Goal: Task Accomplishment & Management: Complete application form

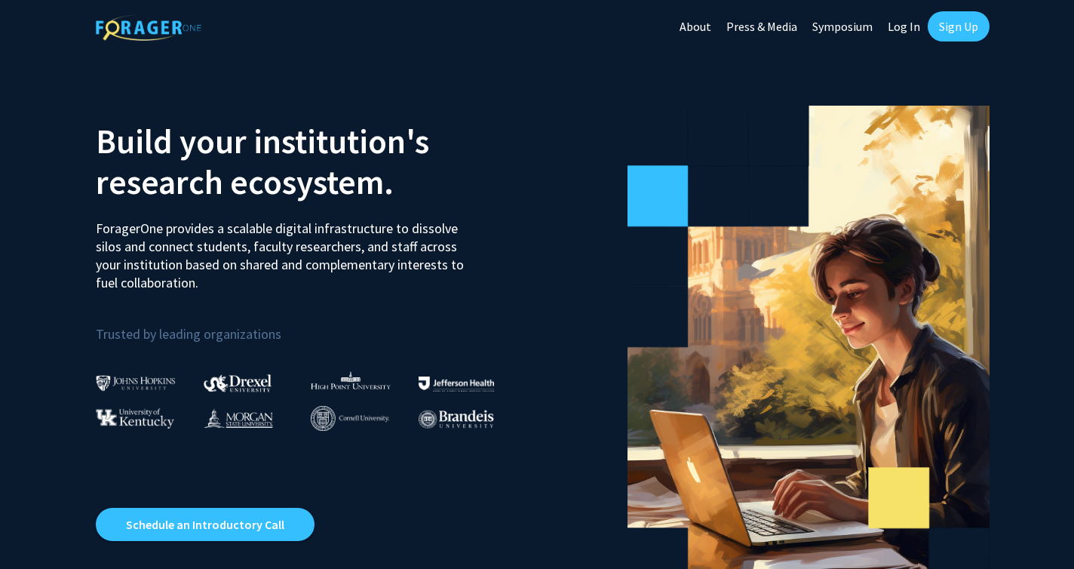
click at [962, 34] on link "Sign Up" at bounding box center [959, 26] width 62 height 30
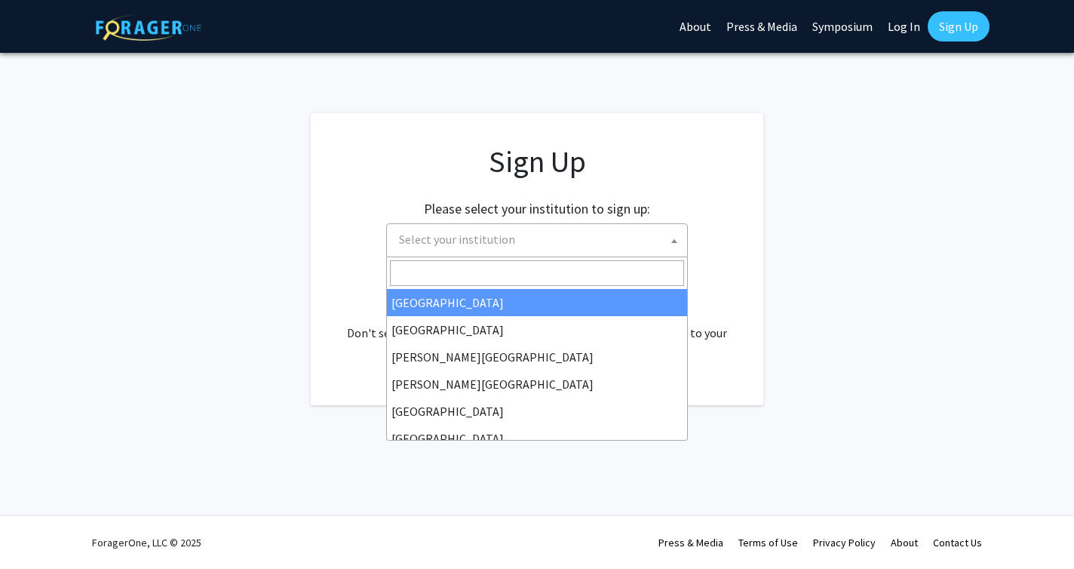
click at [446, 241] on span "Select your institution" at bounding box center [457, 239] width 116 height 15
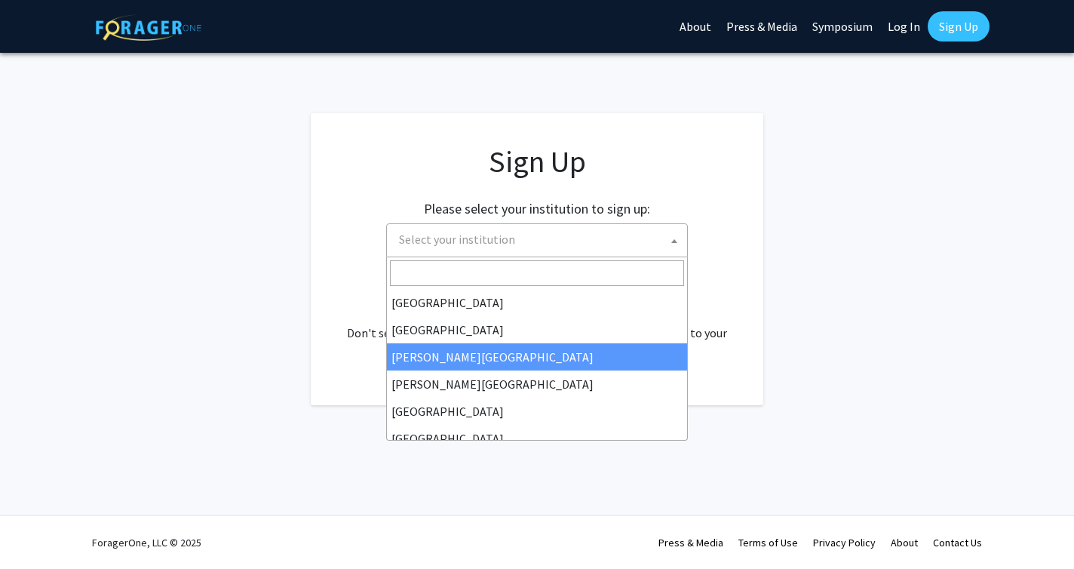
select select "5"
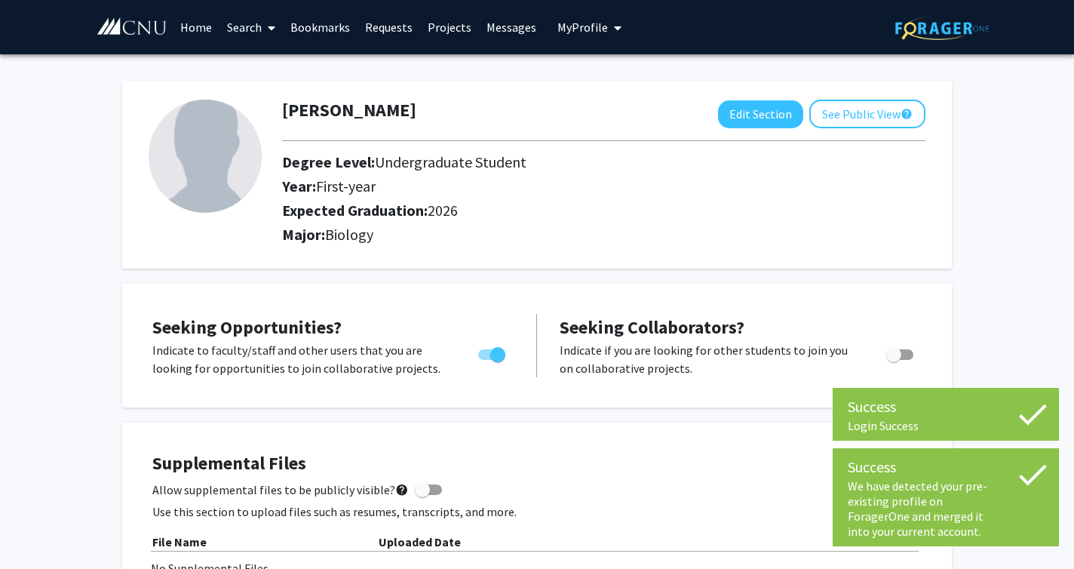
drag, startPoint x: 413, startPoint y: 197, endPoint x: 476, endPoint y: 210, distance: 64.8
click at [476, 210] on div "Degree Level: Undergraduate Student Year: First-year Expected Graduation: 2026" at bounding box center [561, 189] width 581 height 72
click at [475, 210] on h2 "Expected Graduation: 2026" at bounding box center [561, 210] width 559 height 18
click at [500, 203] on h2 "Expected Graduation: 2026" at bounding box center [561, 210] width 559 height 18
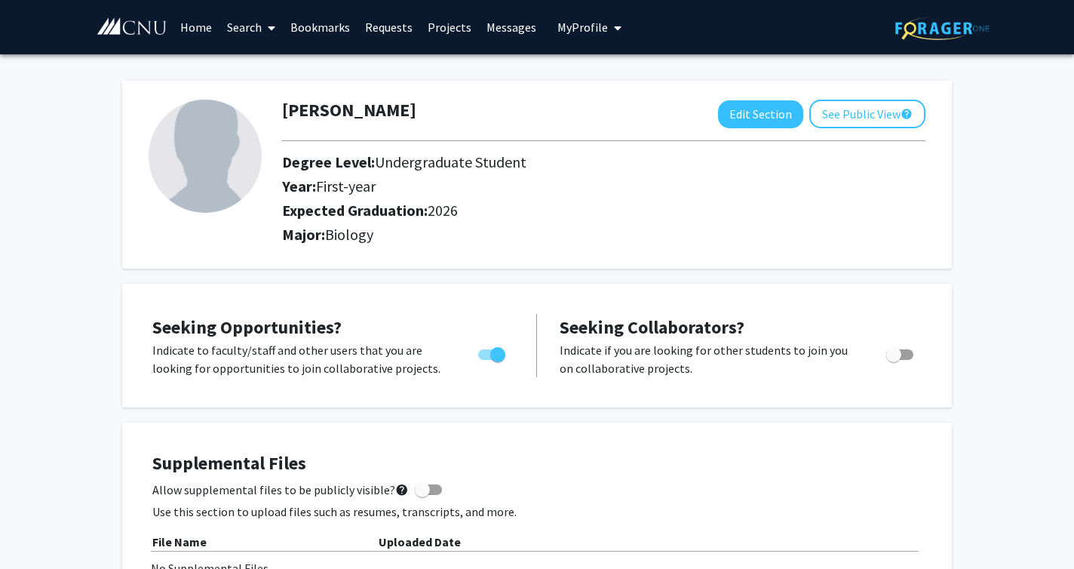
scroll to position [32, 0]
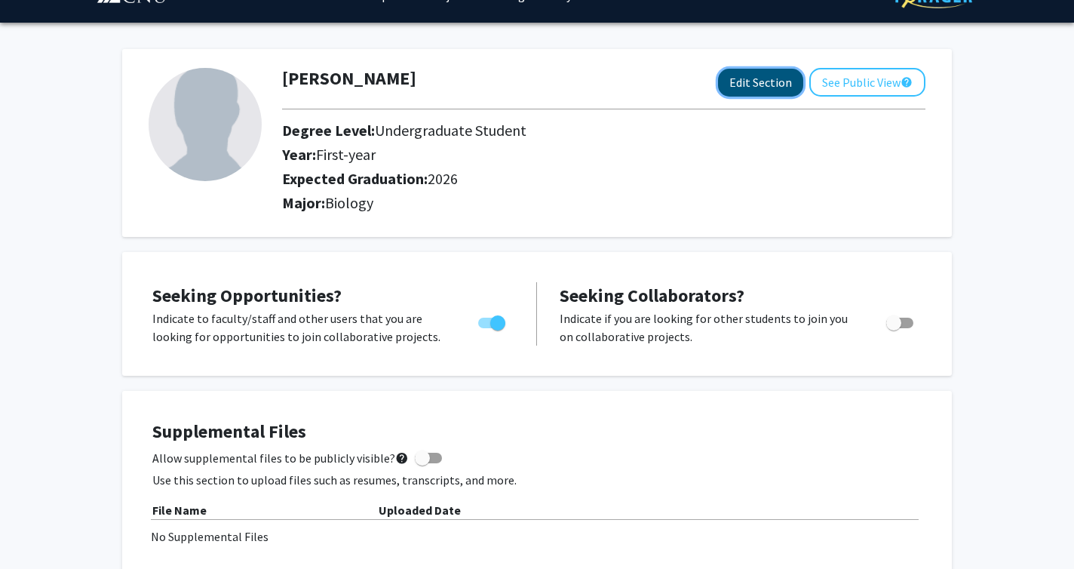
click at [743, 84] on button "Edit Section" at bounding box center [760, 83] width 85 height 28
select select "first-year"
select select "2026"
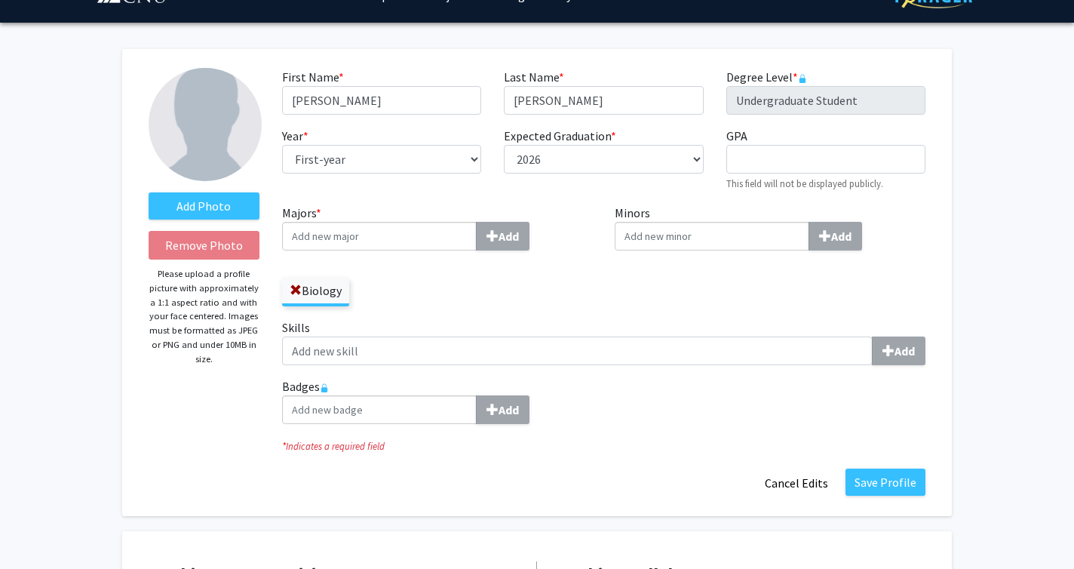
click at [336, 186] on div "Year * required --- First-year Sophomore Junior Senior Postbaccalaureate Certif…" at bounding box center [382, 159] width 222 height 65
click at [340, 161] on select "--- First-year Sophomore Junior Senior Postbaccalaureate Certificate" at bounding box center [381, 159] width 199 height 29
select select "senior"
click at [321, 242] on input "Majors * Add" at bounding box center [379, 236] width 195 height 29
click at [293, 286] on span at bounding box center [296, 290] width 12 height 12
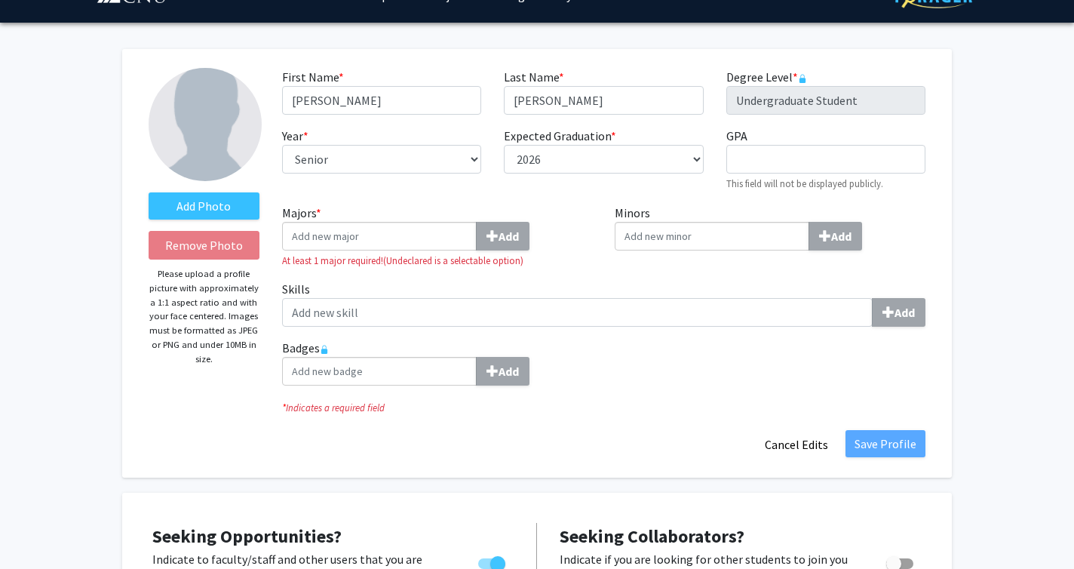
click at [337, 217] on label "Majors * Add" at bounding box center [437, 227] width 311 height 47
click at [337, 222] on input "Majors * Add" at bounding box center [379, 236] width 195 height 29
click at [345, 237] on input "Majors * Add" at bounding box center [379, 236] width 195 height 29
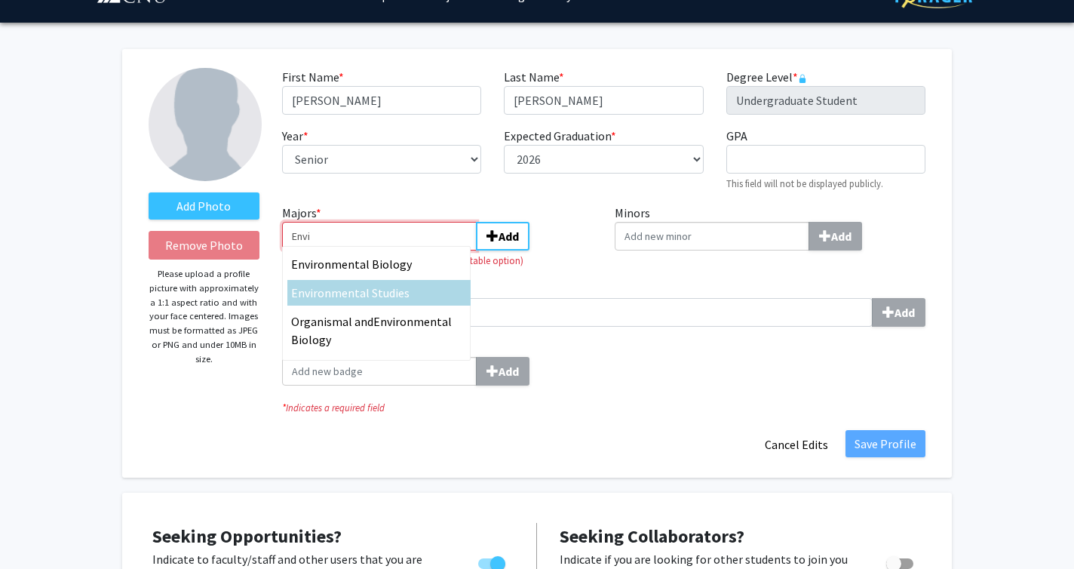
type input "Envi"
click at [347, 303] on div "Envi ronmental Studies" at bounding box center [378, 293] width 183 height 26
click at [347, 250] on input "Envi" at bounding box center [379, 236] width 195 height 29
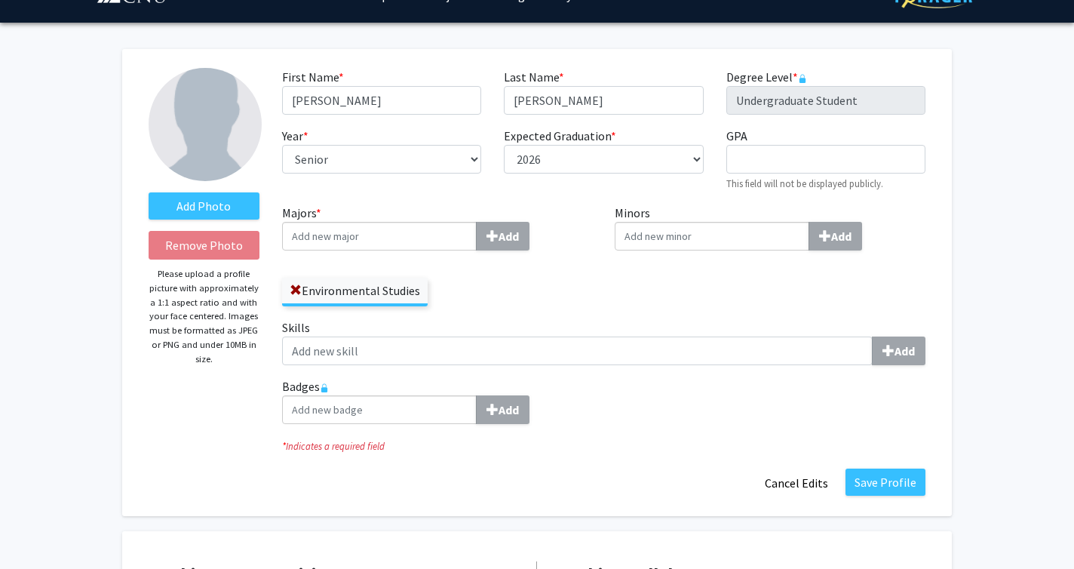
click at [677, 245] on input "Minors Add" at bounding box center [712, 236] width 195 height 29
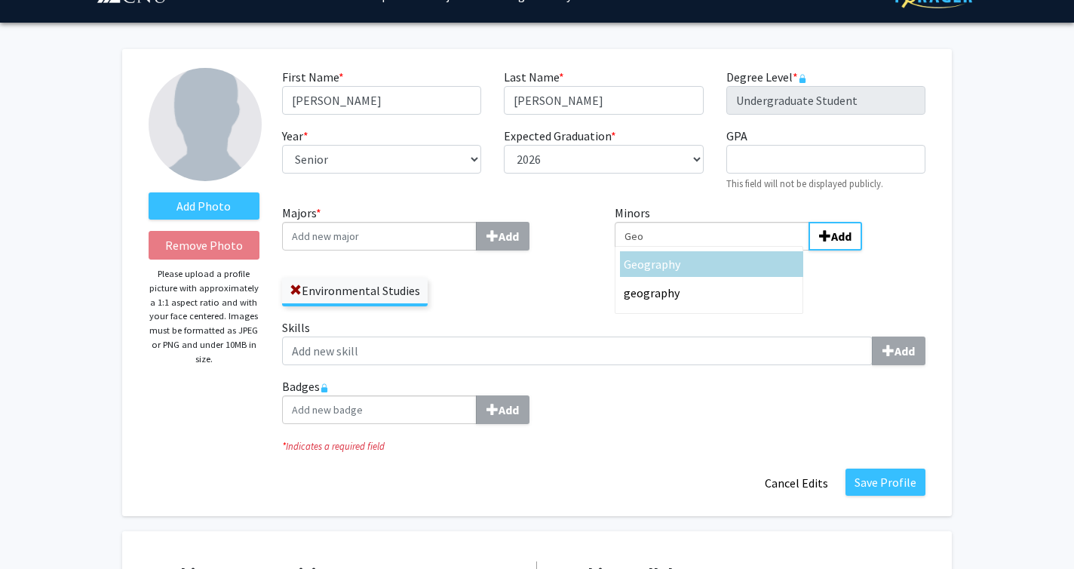
type input "Geo"
click at [686, 259] on div "Geo graphy" at bounding box center [712, 264] width 176 height 18
click at [686, 250] on input "Geo" at bounding box center [712, 236] width 195 height 29
type input "Data"
click at [698, 262] on div "Data Science" at bounding box center [712, 264] width 176 height 18
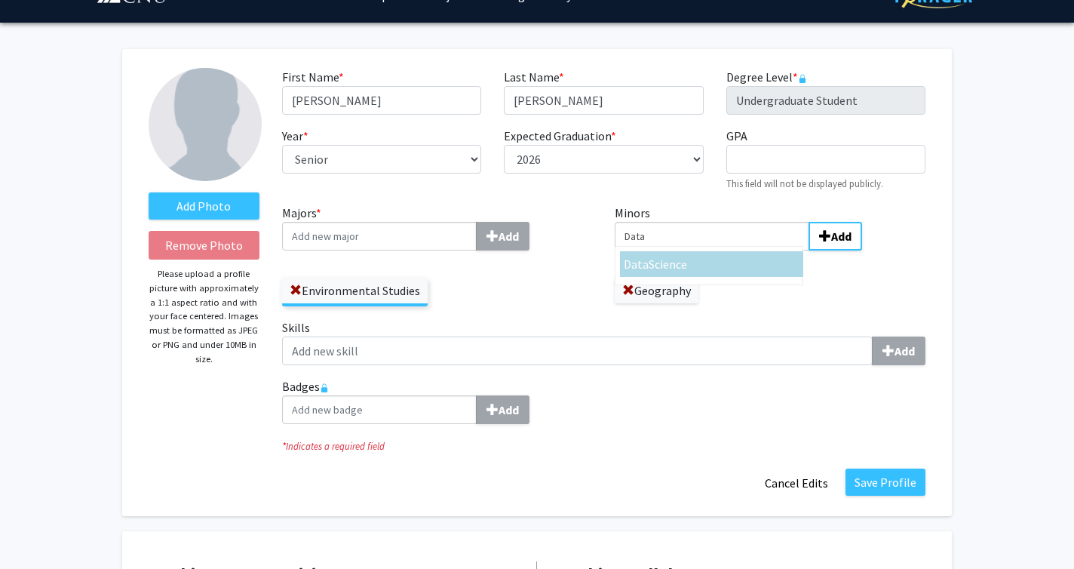
click at [698, 250] on input "Data" at bounding box center [712, 236] width 195 height 29
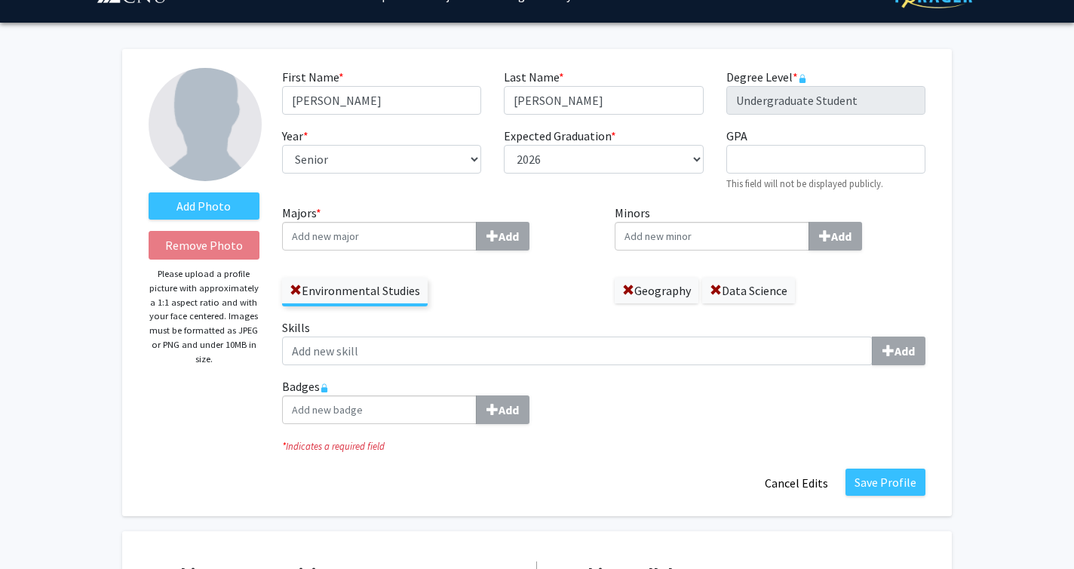
click at [537, 293] on div "Environmental Studies" at bounding box center [437, 284] width 311 height 44
click at [881, 488] on button "Save Profile" at bounding box center [885, 481] width 80 height 27
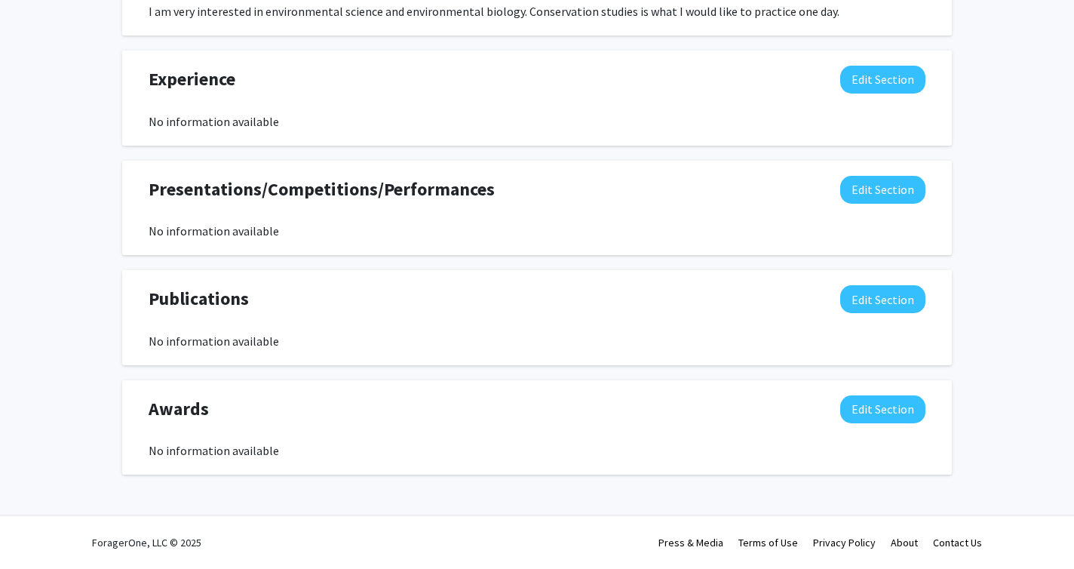
scroll to position [0, 0]
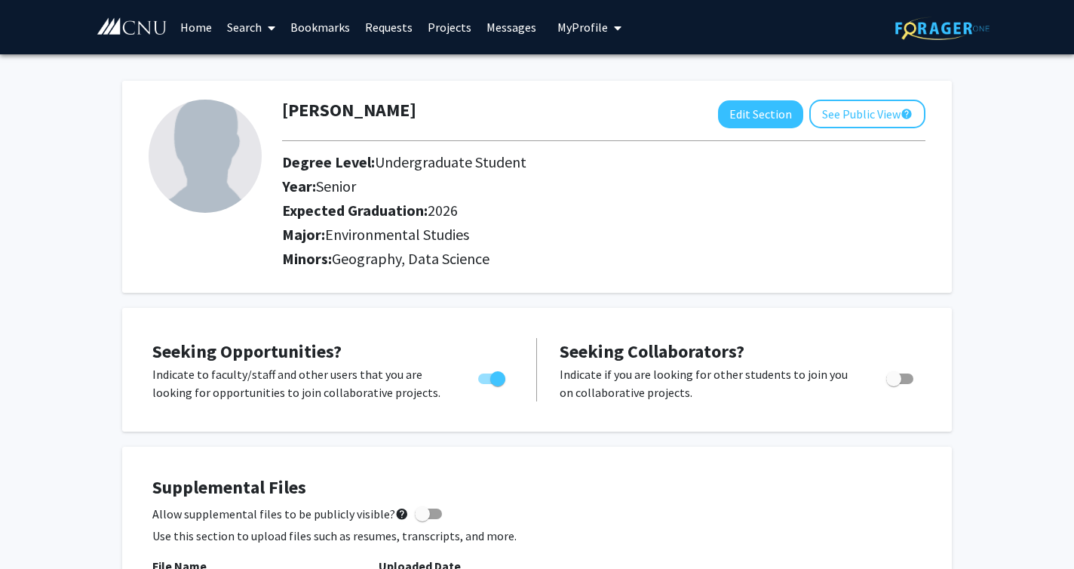
click at [192, 29] on link "Home" at bounding box center [196, 27] width 47 height 53
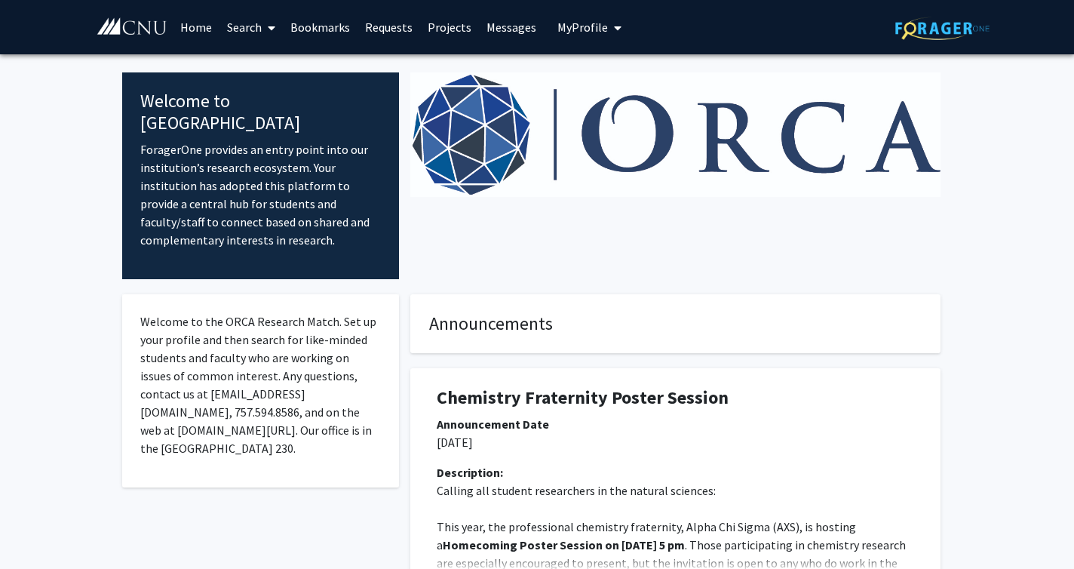
click at [236, 41] on link "Search" at bounding box center [250, 27] width 63 height 53
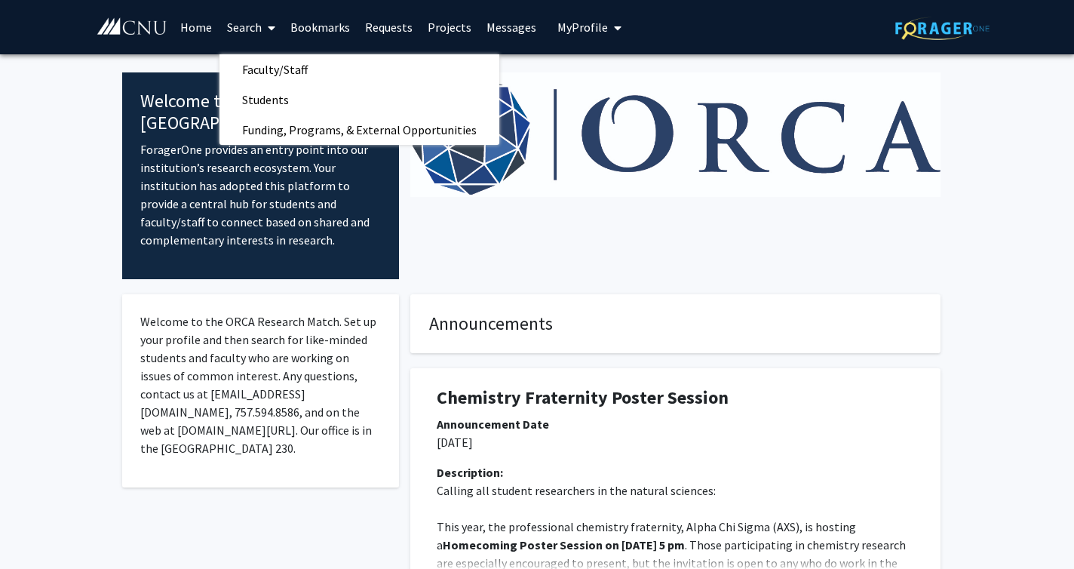
click at [400, 38] on link "Requests" at bounding box center [388, 27] width 63 height 53
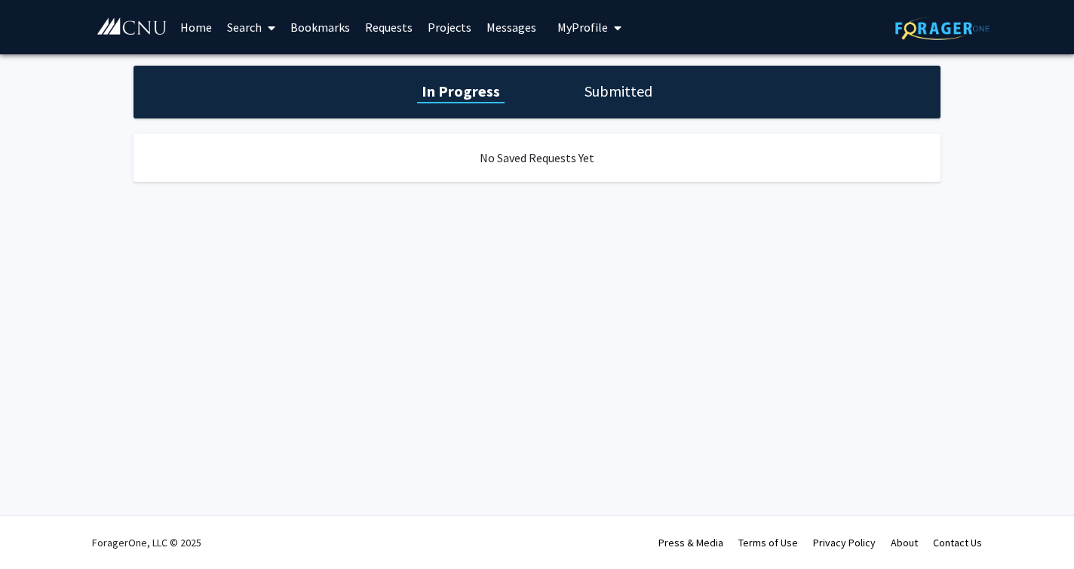
click at [446, 35] on link "Projects" at bounding box center [449, 27] width 59 height 53
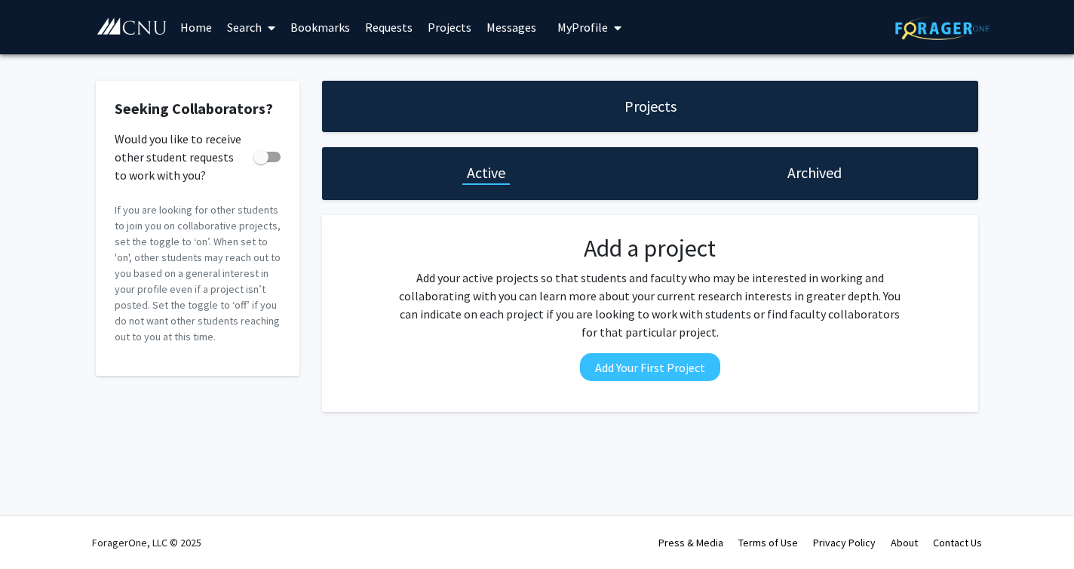
click at [311, 22] on link "Bookmarks" at bounding box center [320, 27] width 75 height 53
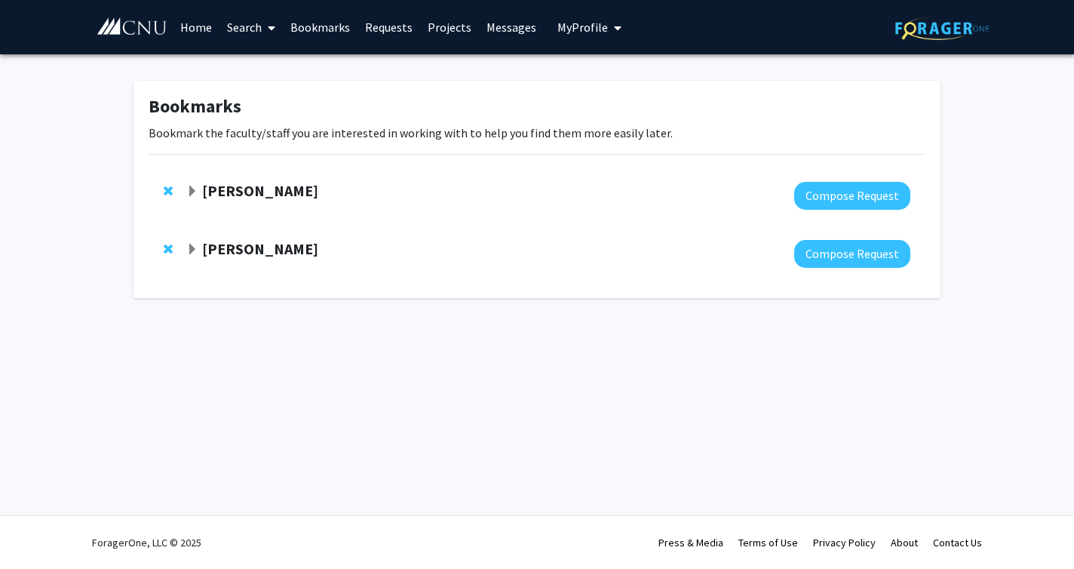
click at [253, 33] on link "Search" at bounding box center [250, 27] width 63 height 53
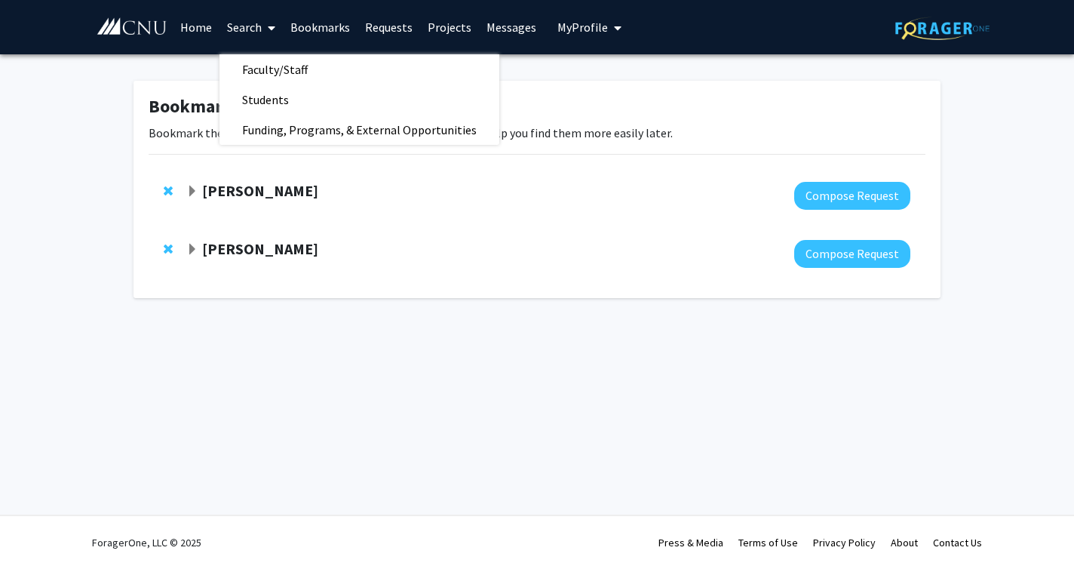
click at [575, 33] on span "My Profile" at bounding box center [582, 27] width 51 height 15
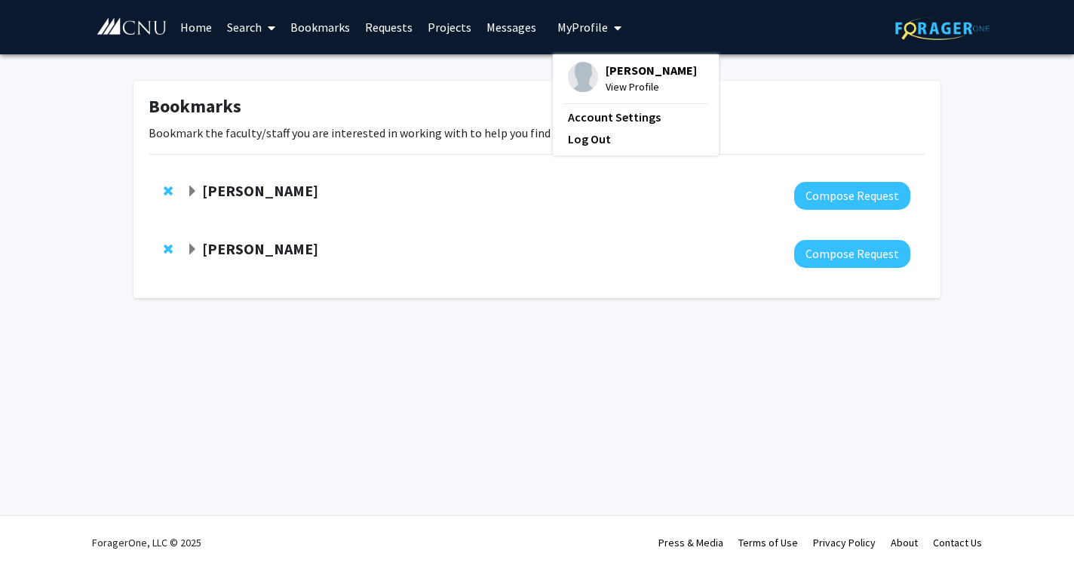
click at [437, 25] on link "Projects" at bounding box center [449, 27] width 59 height 53
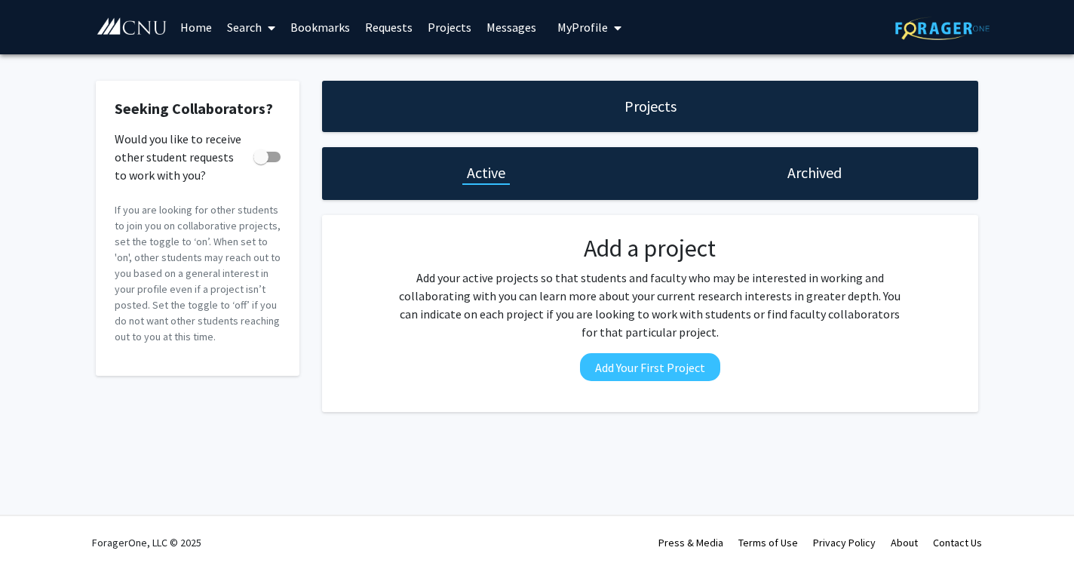
click at [382, 30] on link "Requests" at bounding box center [388, 27] width 63 height 53
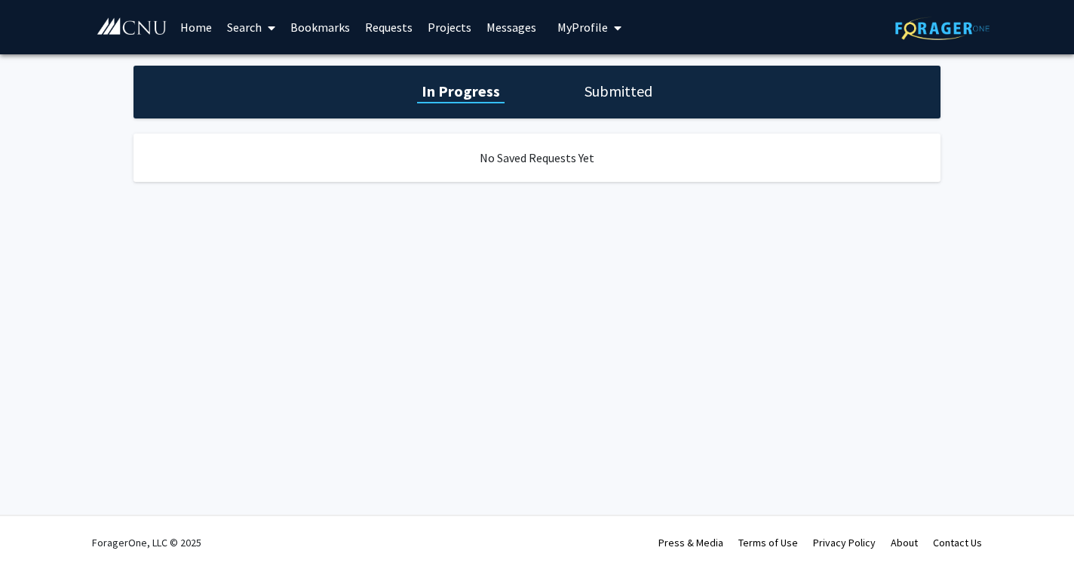
click at [316, 30] on link "Bookmarks" at bounding box center [320, 27] width 75 height 53
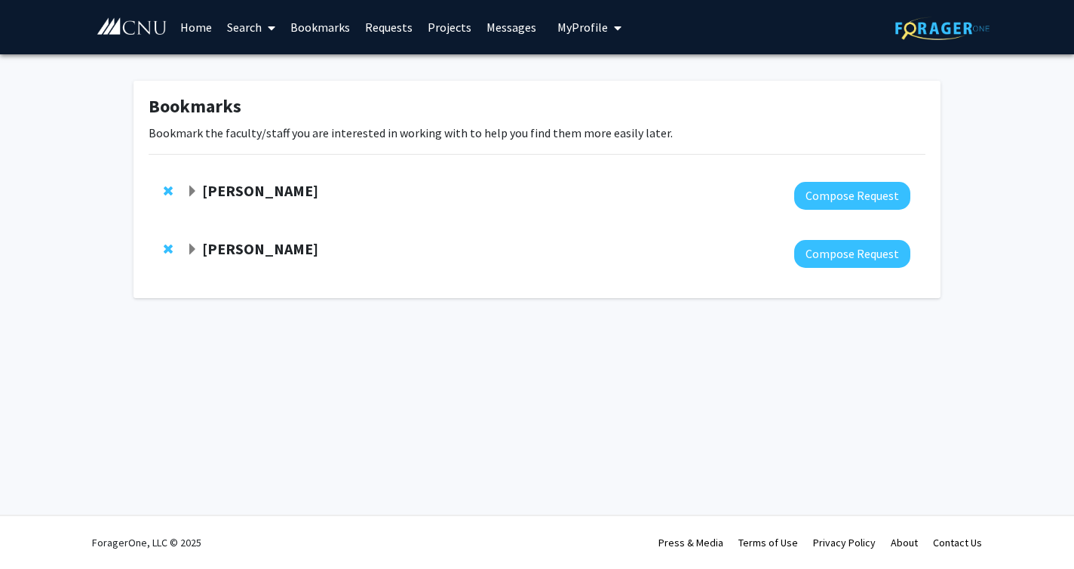
click at [250, 33] on link "Search" at bounding box center [250, 27] width 63 height 53
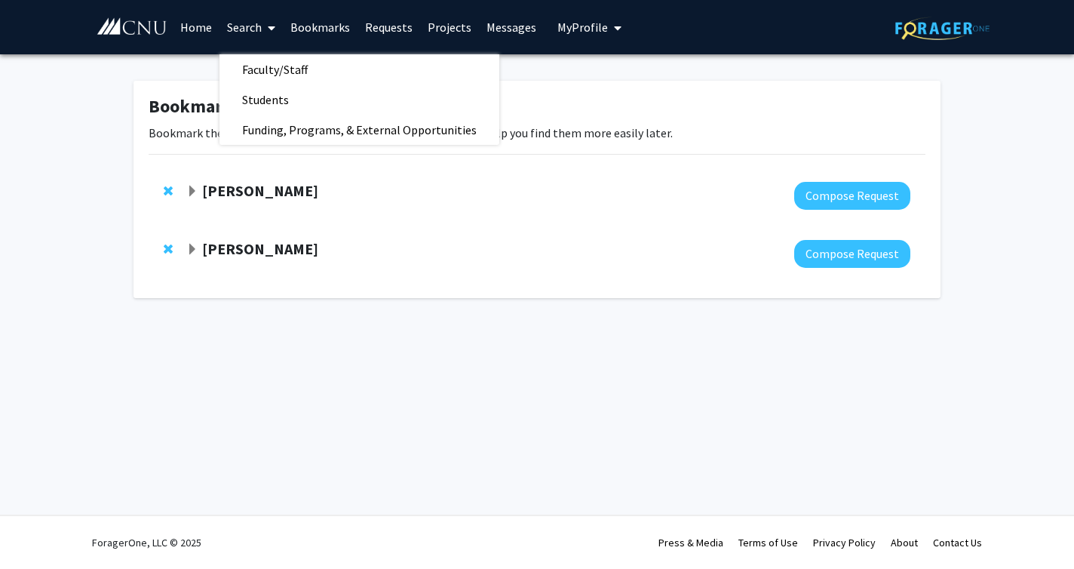
click at [189, 38] on link "Home" at bounding box center [196, 27] width 47 height 53
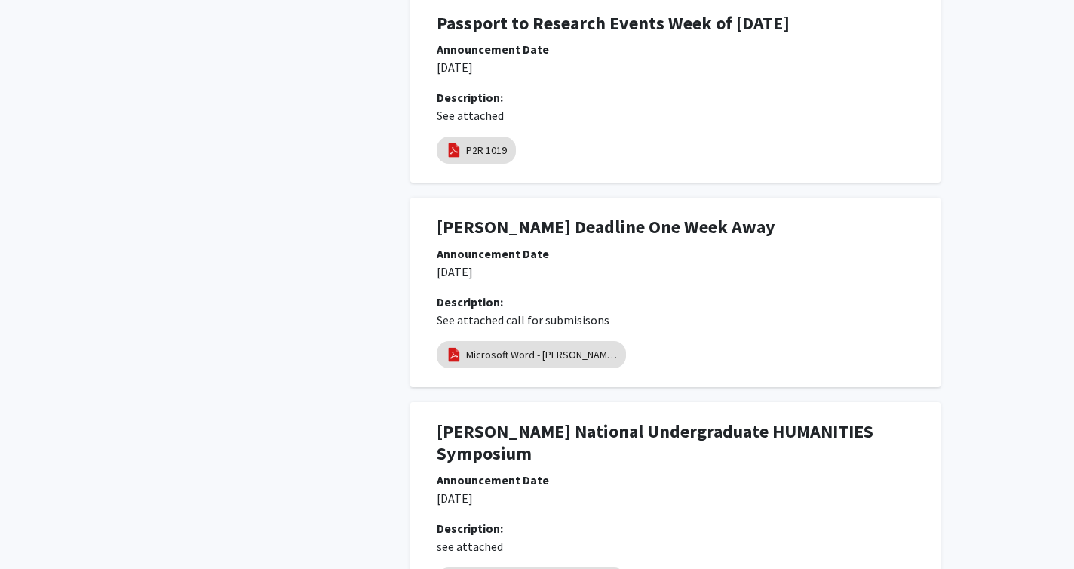
scroll to position [1224, 0]
